Goal: Information Seeking & Learning: Learn about a topic

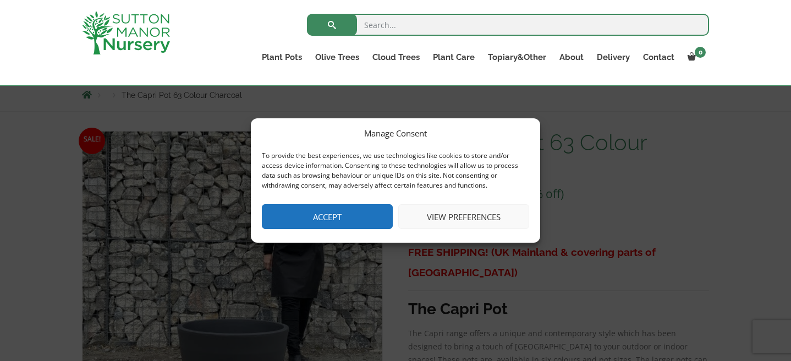
scroll to position [123, 0]
click at [431, 215] on button "View preferences" at bounding box center [463, 216] width 131 height 25
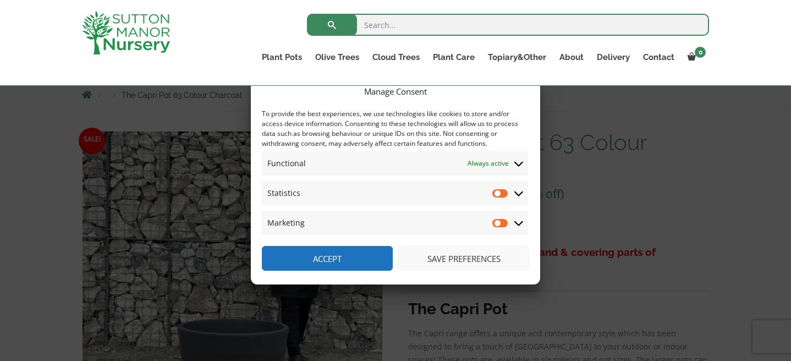
click at [446, 257] on button "Save preferences" at bounding box center [463, 258] width 131 height 25
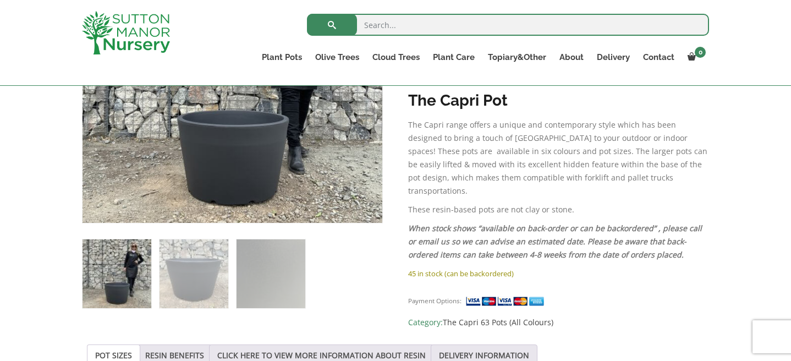
scroll to position [327, 0]
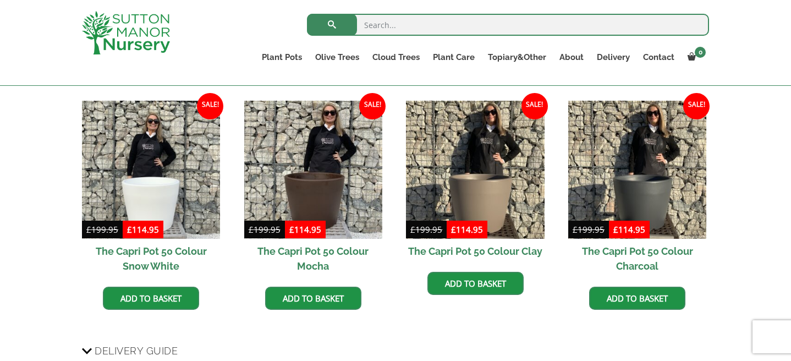
scroll to position [702, 0]
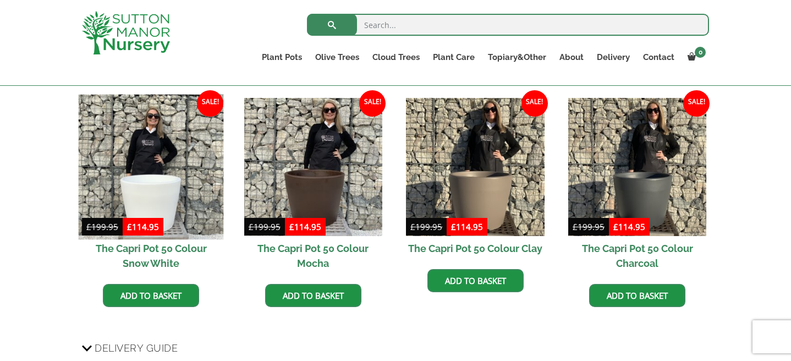
click at [178, 184] on img at bounding box center [151, 166] width 145 height 145
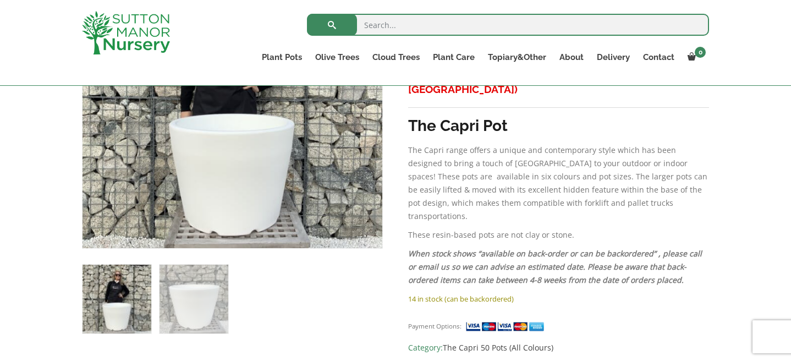
scroll to position [305, 0]
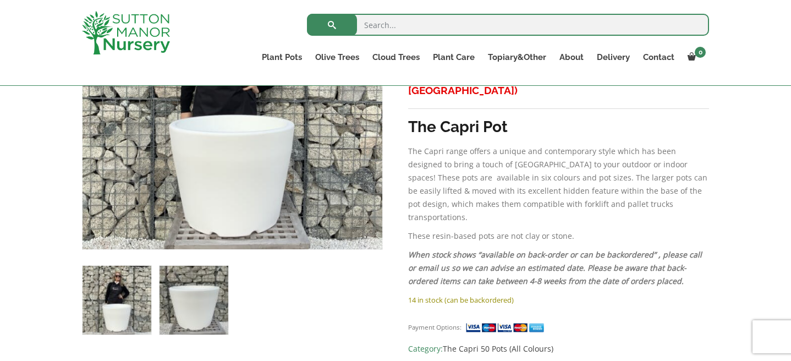
click at [202, 316] on img at bounding box center [194, 300] width 69 height 69
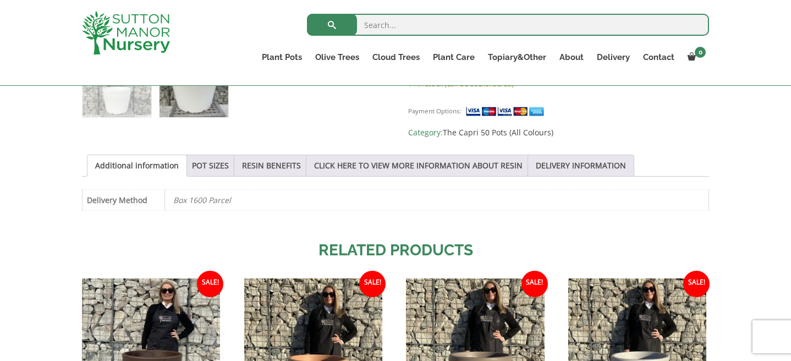
scroll to position [523, 0]
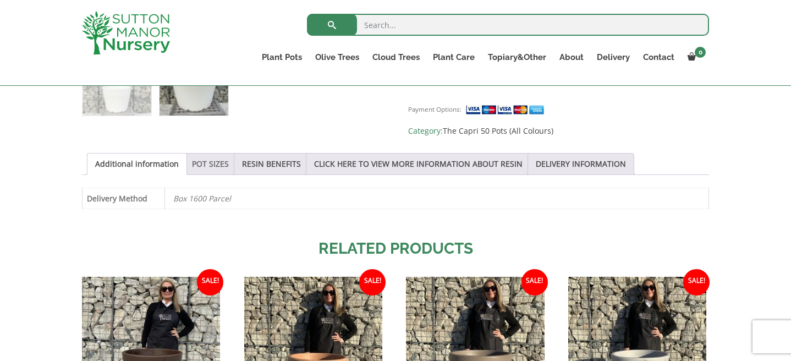
click at [206, 161] on link "POT SIZES" at bounding box center [210, 163] width 37 height 21
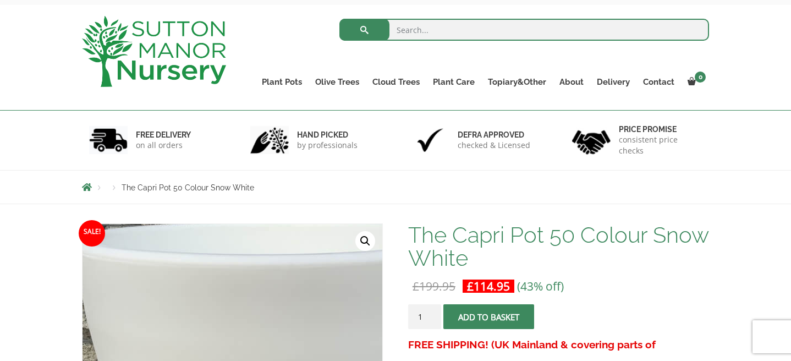
scroll to position [0, 0]
